Goal: Information Seeking & Learning: Check status

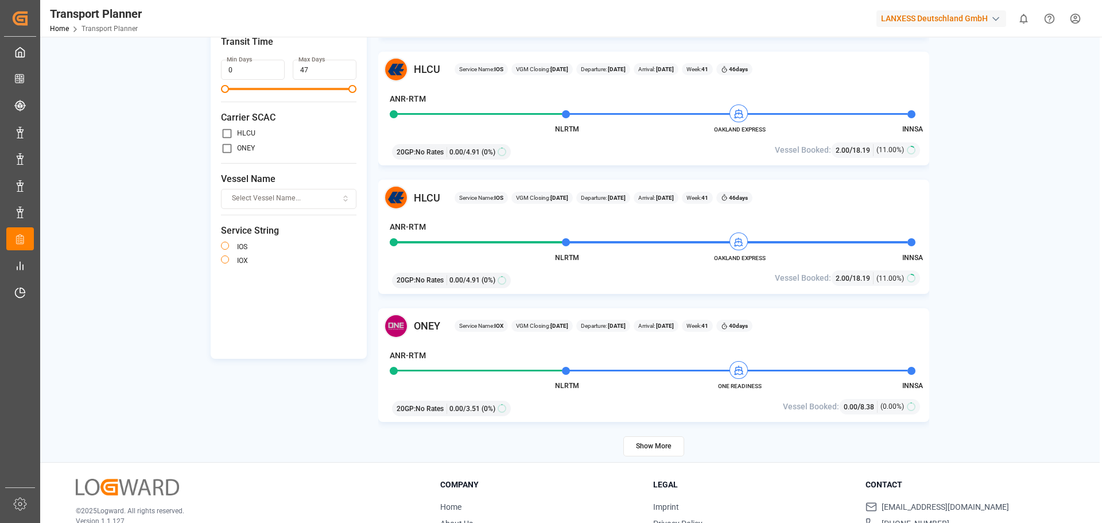
scroll to position [168, 0]
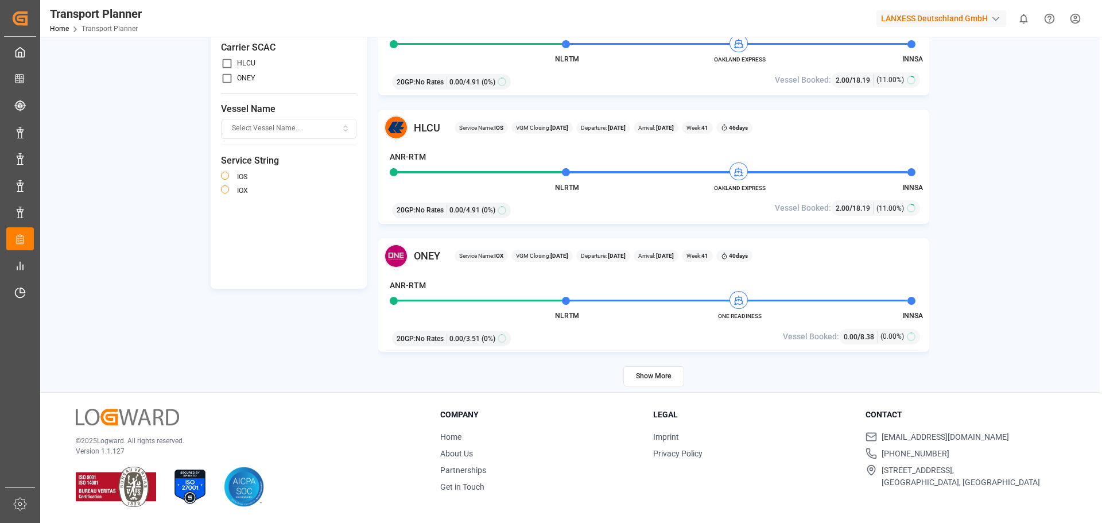
click at [649, 380] on button "Show More" at bounding box center [653, 376] width 61 height 20
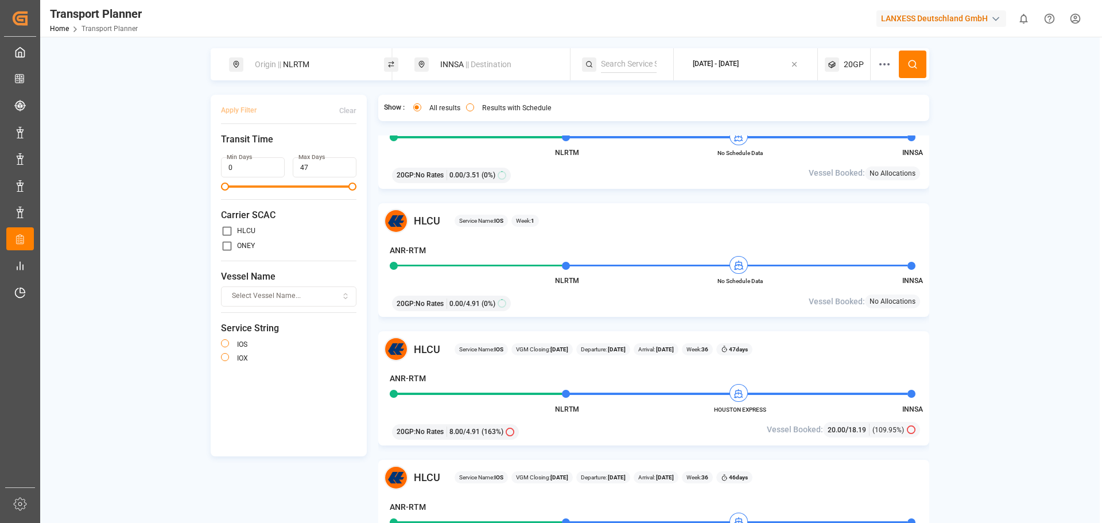
scroll to position [0, 0]
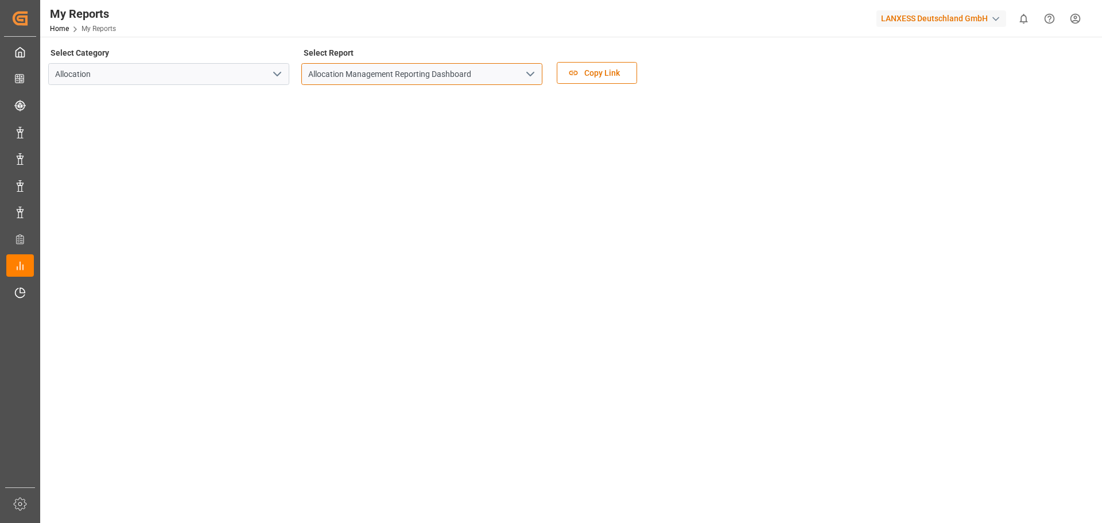
click at [502, 76] on input "Allocation Management Reporting Dashboard" at bounding box center [421, 74] width 241 height 22
click at [527, 73] on polyline "open menu" at bounding box center [530, 73] width 7 height 3
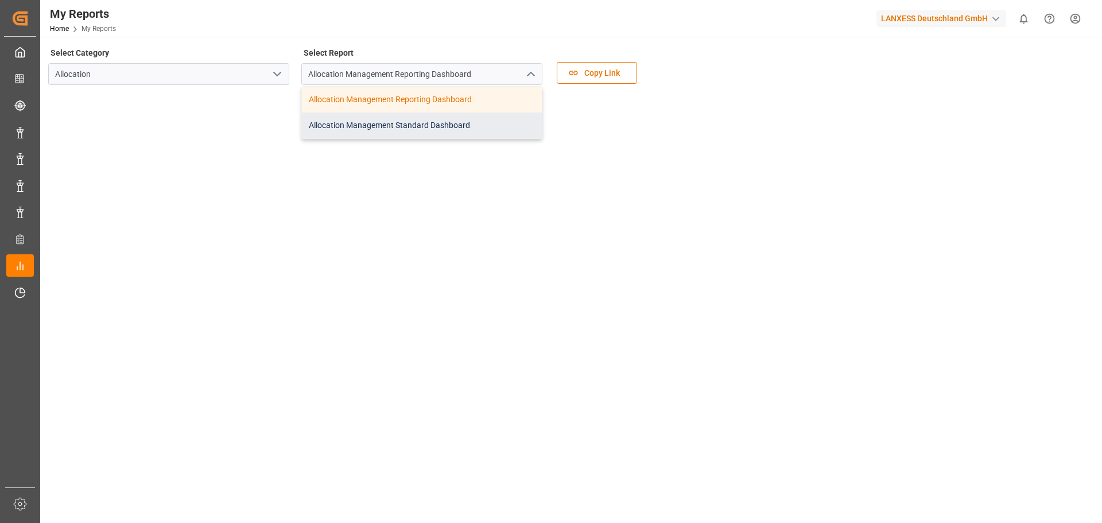
click at [453, 127] on div "Allocation Management Standard Dashboard" at bounding box center [422, 125] width 240 height 26
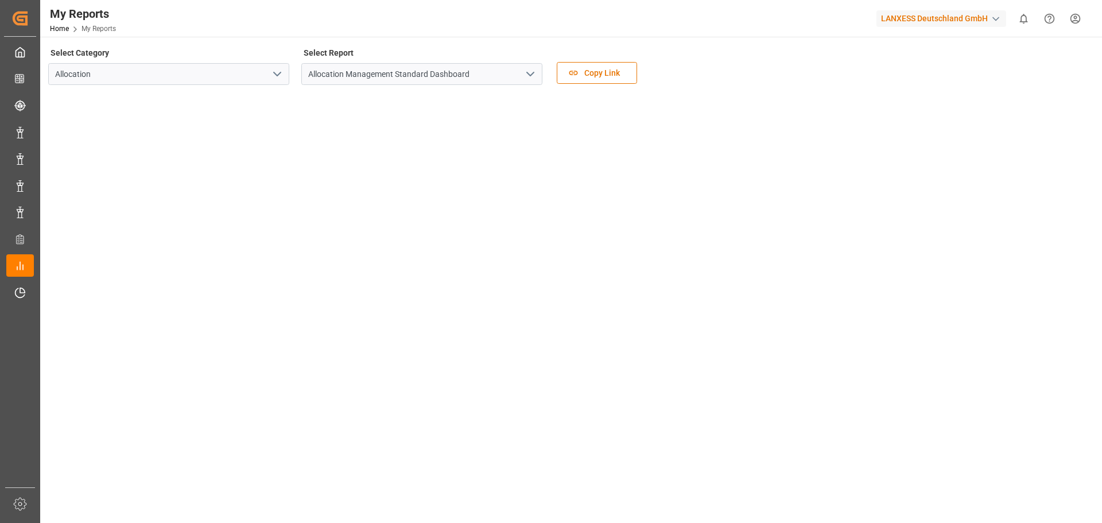
click at [209, 55] on div "Select Category Allocation" at bounding box center [168, 69] width 241 height 48
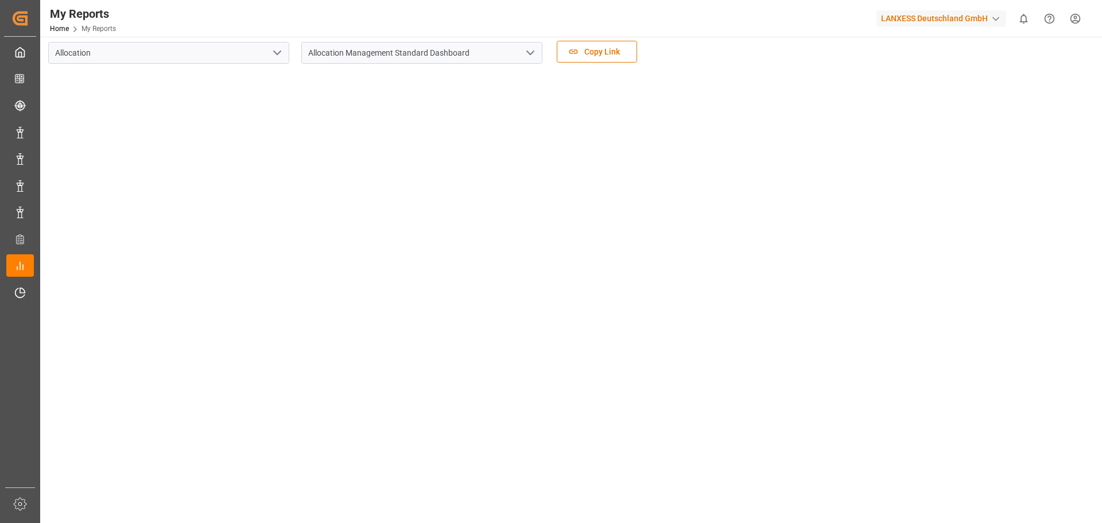
scroll to position [57, 0]
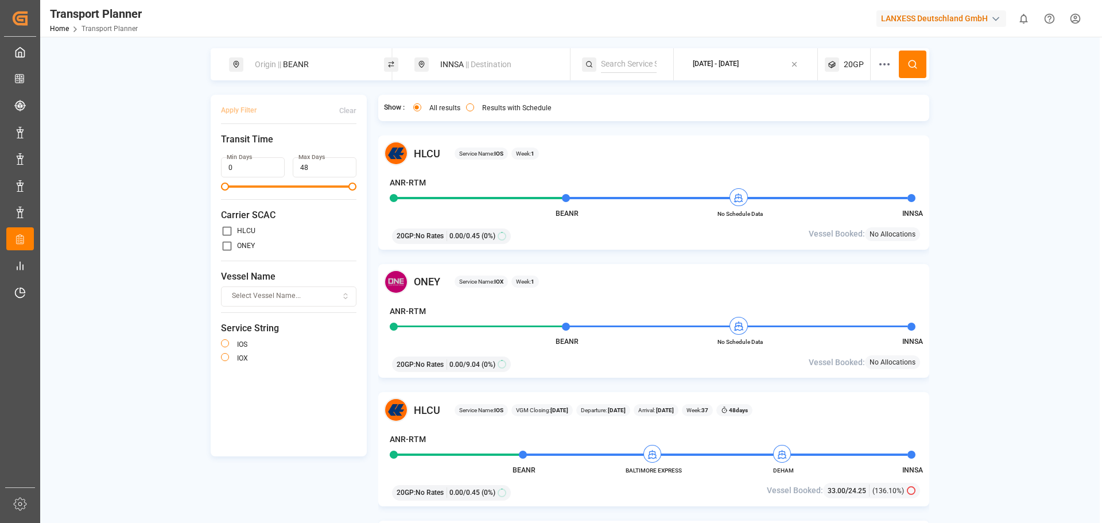
scroll to position [574, 0]
